Goal: Check status: Check status

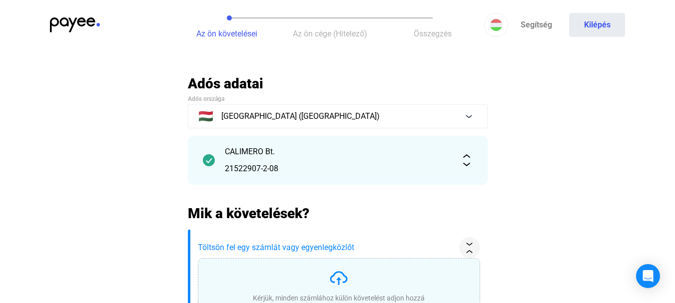
click at [331, 29] on span "Az ön cége (Hitelező)" at bounding box center [330, 33] width 74 height 9
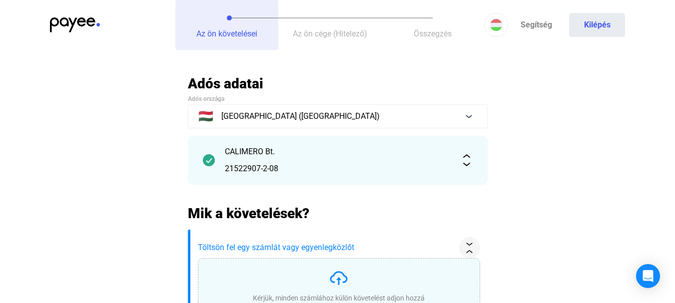
click at [246, 33] on span "Az ön követelései" at bounding box center [226, 33] width 61 height 9
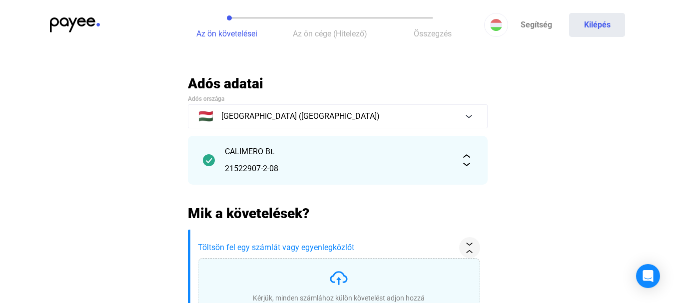
click at [62, 25] on img at bounding box center [75, 24] width 50 height 15
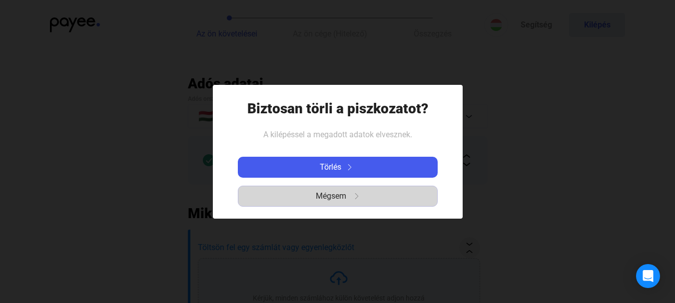
click at [335, 186] on button "Mégsem" at bounding box center [338, 196] width 200 height 21
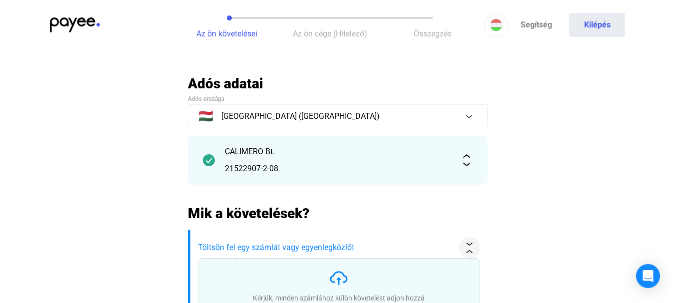
click at [310, 149] on div "CALIMERO Bt." at bounding box center [338, 152] width 226 height 12
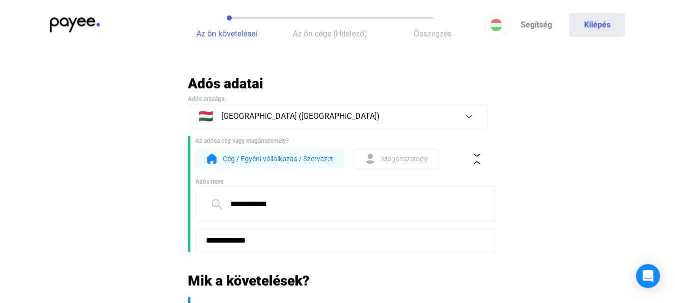
click at [93, 25] on img at bounding box center [75, 24] width 50 height 15
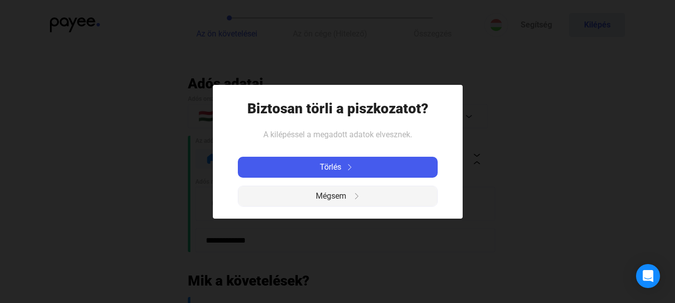
drag, startPoint x: 320, startPoint y: 191, endPoint x: 109, endPoint y: 129, distance: 219.1
click at [319, 191] on span "Mégsem" at bounding box center [331, 196] width 30 height 12
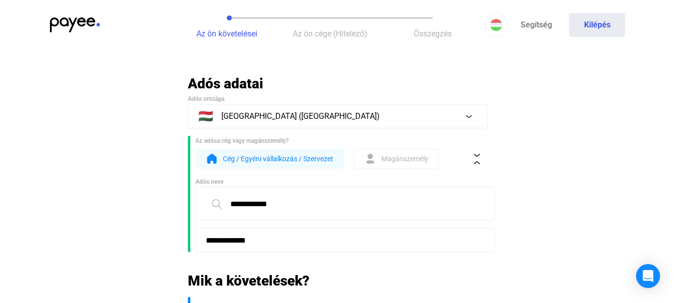
click at [207, 87] on h2 "Adós adatai" at bounding box center [338, 83] width 300 height 17
click at [220, 22] on button "Az ön követelései" at bounding box center [226, 25] width 103 height 50
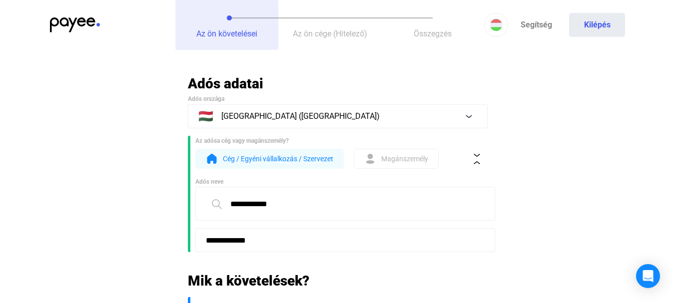
click at [229, 24] on button "Az ön követelései" at bounding box center [226, 25] width 103 height 50
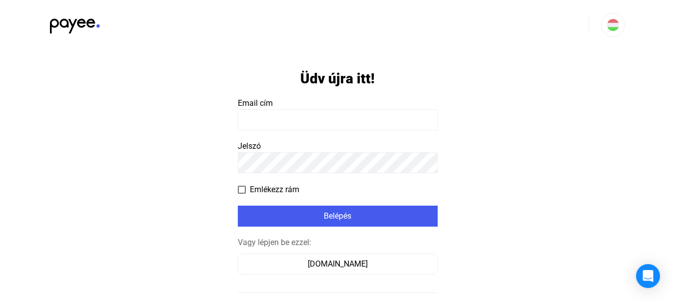
click at [313, 100] on payee-form-field "Email cím" at bounding box center [338, 113] width 200 height 33
click at [308, 120] on input at bounding box center [338, 119] width 200 height 21
click at [275, 119] on input at bounding box center [338, 119] width 200 height 21
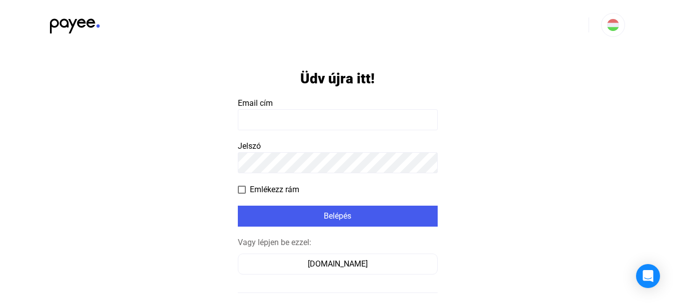
click at [257, 118] on input at bounding box center [338, 119] width 200 height 21
click at [324, 115] on input at bounding box center [338, 119] width 200 height 21
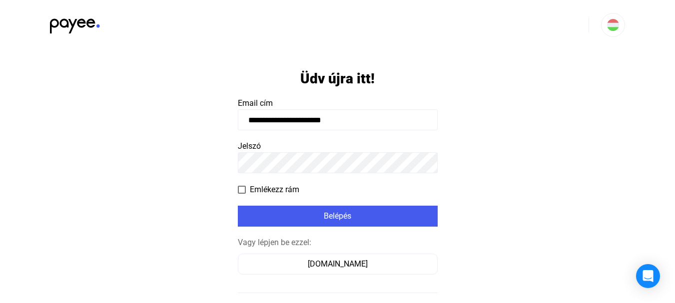
type input "**********"
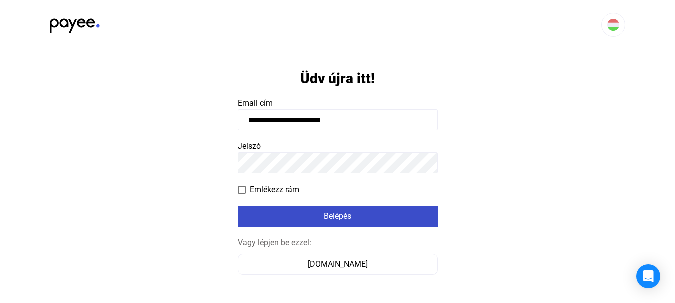
click at [338, 221] on div "Belépés" at bounding box center [338, 216] width 194 height 12
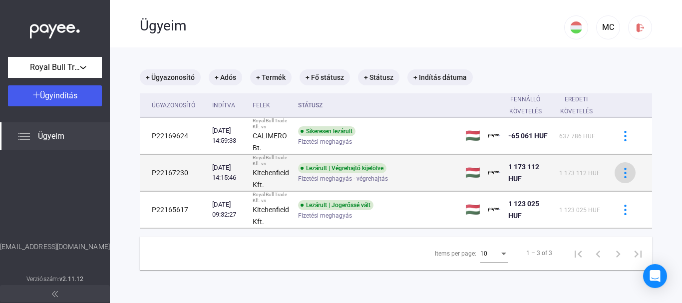
click at [620, 172] on img at bounding box center [625, 173] width 10 height 10
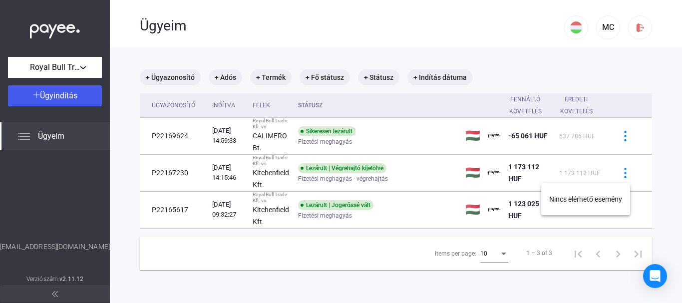
click at [618, 172] on div at bounding box center [341, 151] width 682 height 303
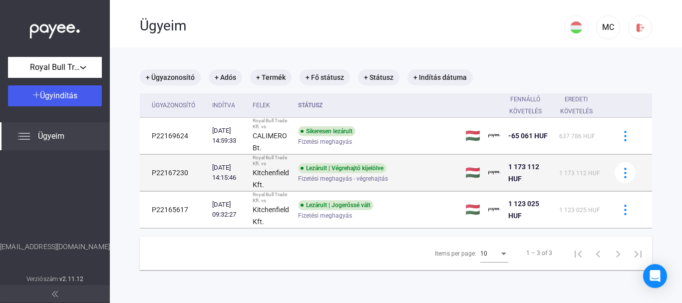
click at [557, 173] on td "1 173 112 HUF" at bounding box center [581, 173] width 51 height 36
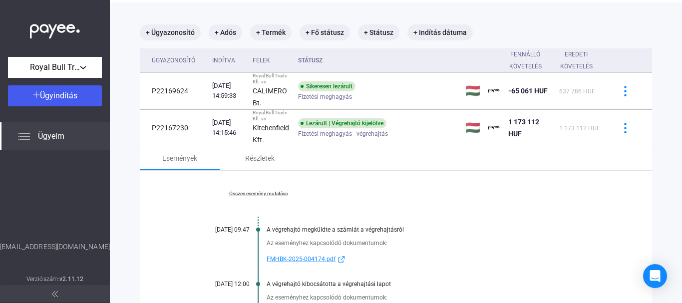
scroll to position [33, 0]
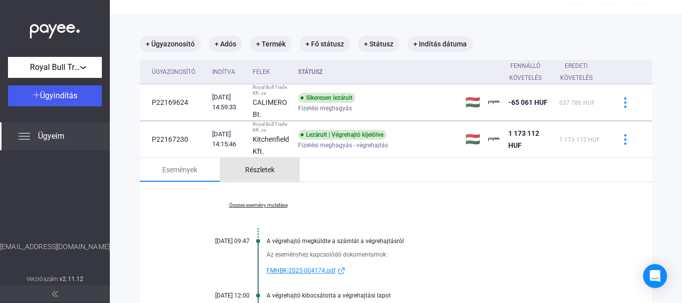
click at [261, 165] on div "Részletek" at bounding box center [259, 170] width 29 height 12
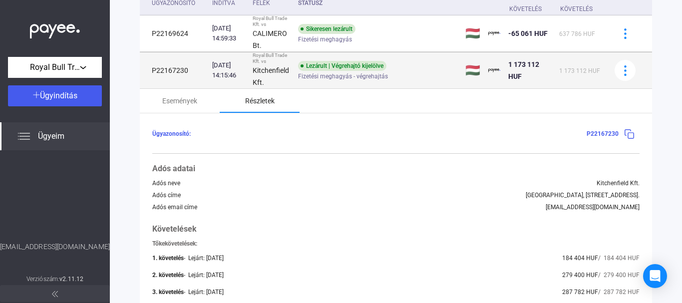
scroll to position [66, 0]
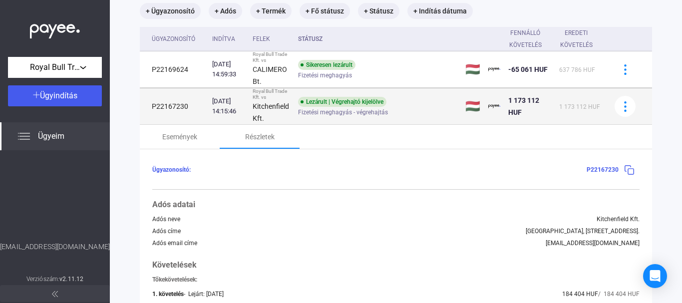
click at [344, 108] on span "Fizetési meghagyás - végrehajtás" at bounding box center [343, 112] width 90 height 12
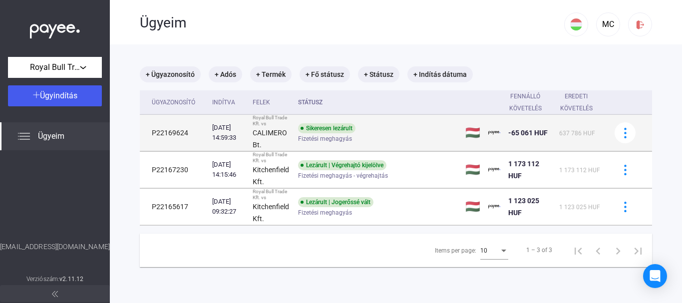
scroll to position [0, 0]
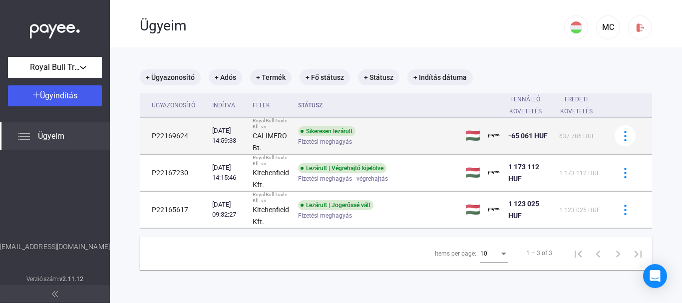
click at [523, 135] on span "-65 061 HUF" at bounding box center [528, 136] width 39 height 8
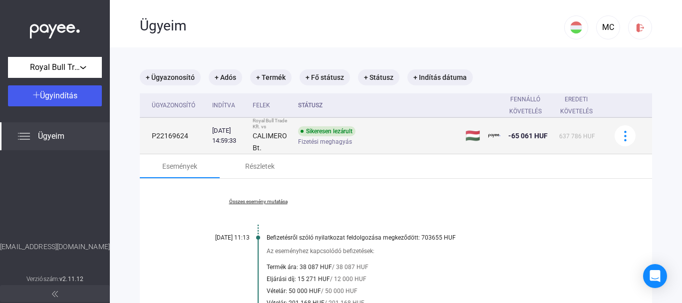
click at [583, 131] on div "637 786 HUF" at bounding box center [581, 136] width 43 height 12
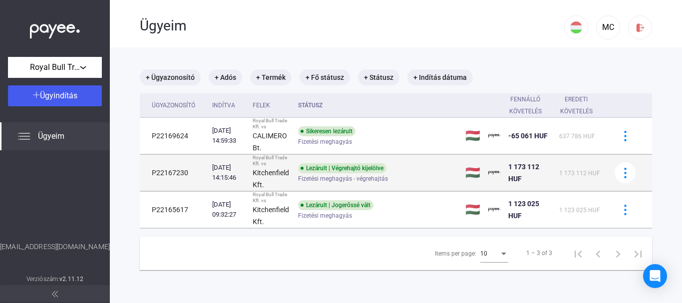
click at [552, 163] on td "1 173 112 HUF" at bounding box center [530, 173] width 51 height 36
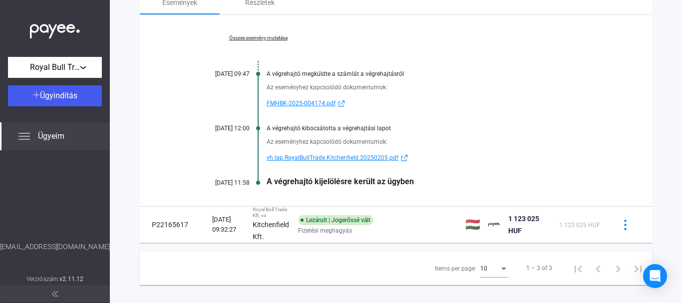
scroll to position [213, 0]
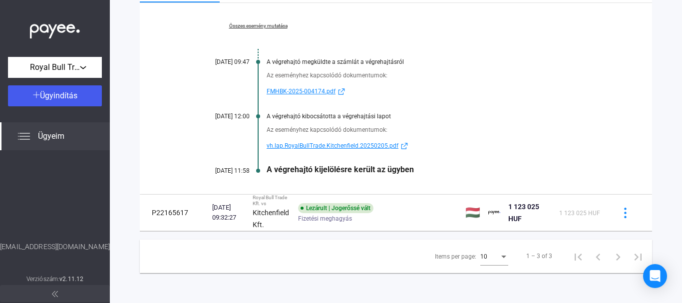
click at [341, 170] on div "A végrehajtó kijelölésre került az ügyben" at bounding box center [435, 169] width 336 height 9
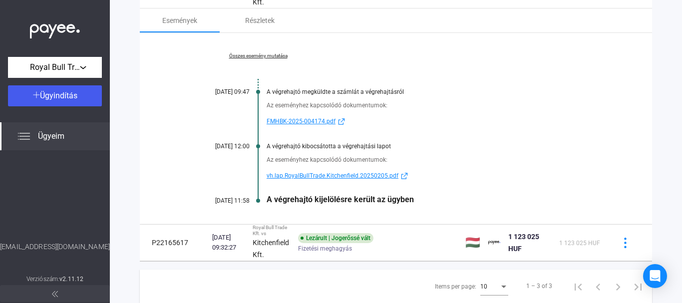
scroll to position [113, 0]
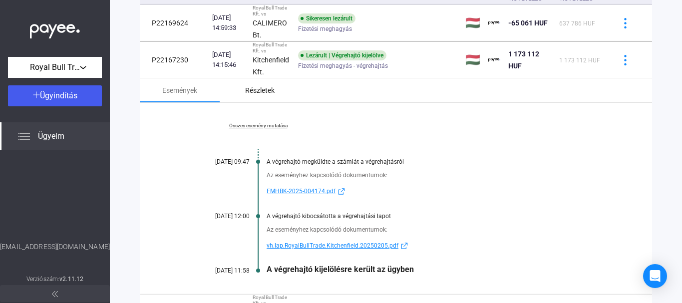
click at [256, 89] on div "Részletek" at bounding box center [259, 90] width 29 height 12
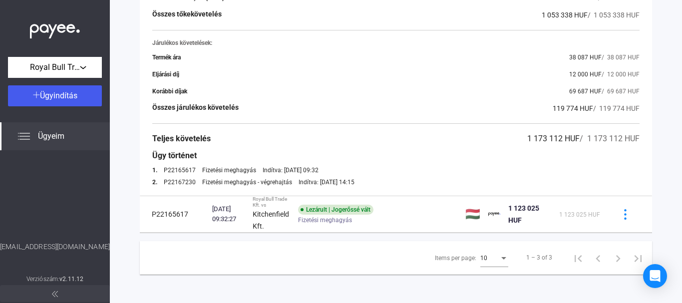
scroll to position [415, 0]
